Goal: Transaction & Acquisition: Download file/media

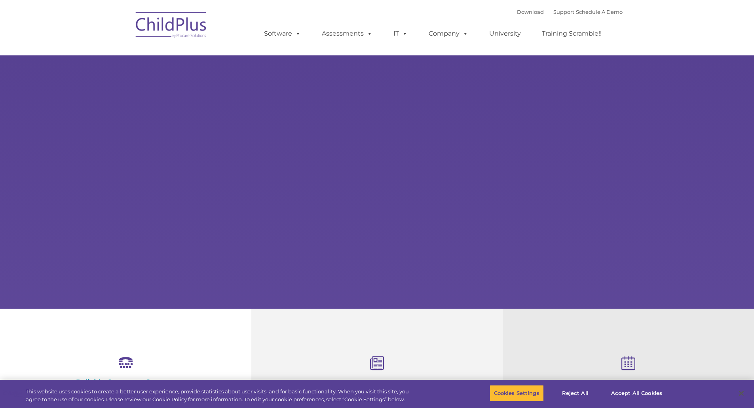
select select "MEDIUM"
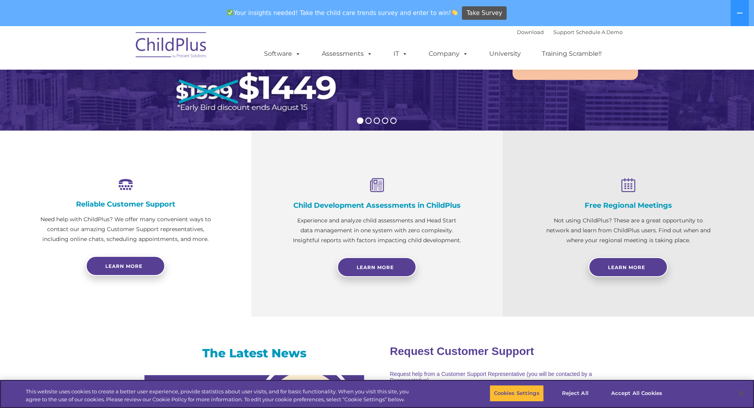
scroll to position [153, 0]
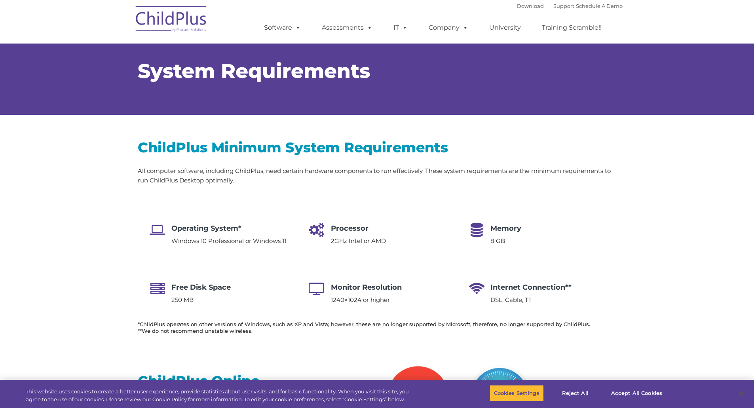
select select "MEDIUM"
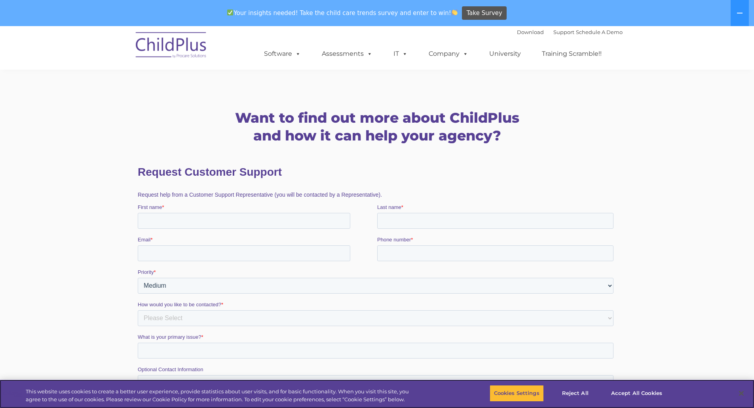
scroll to position [1038, 0]
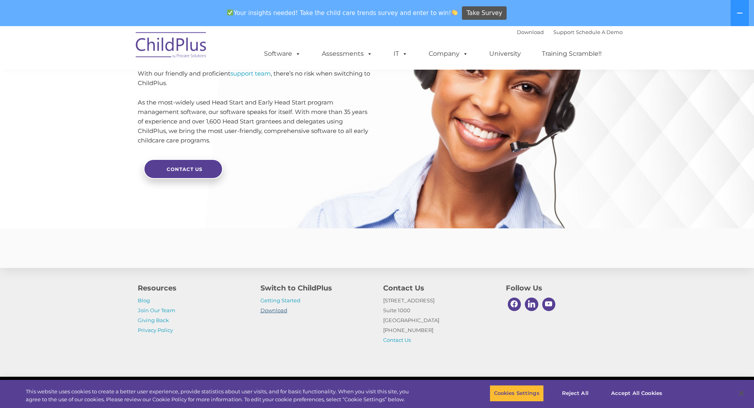
scroll to position [1808, 0]
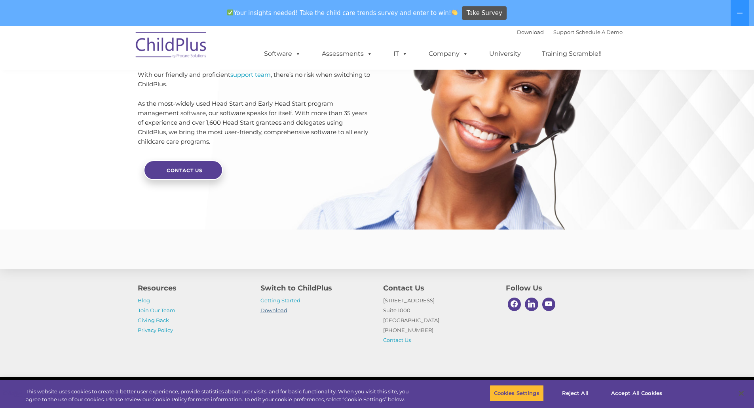
click at [283, 312] on link "Download" at bounding box center [274, 310] width 27 height 6
